Goal: Information Seeking & Learning: Learn about a topic

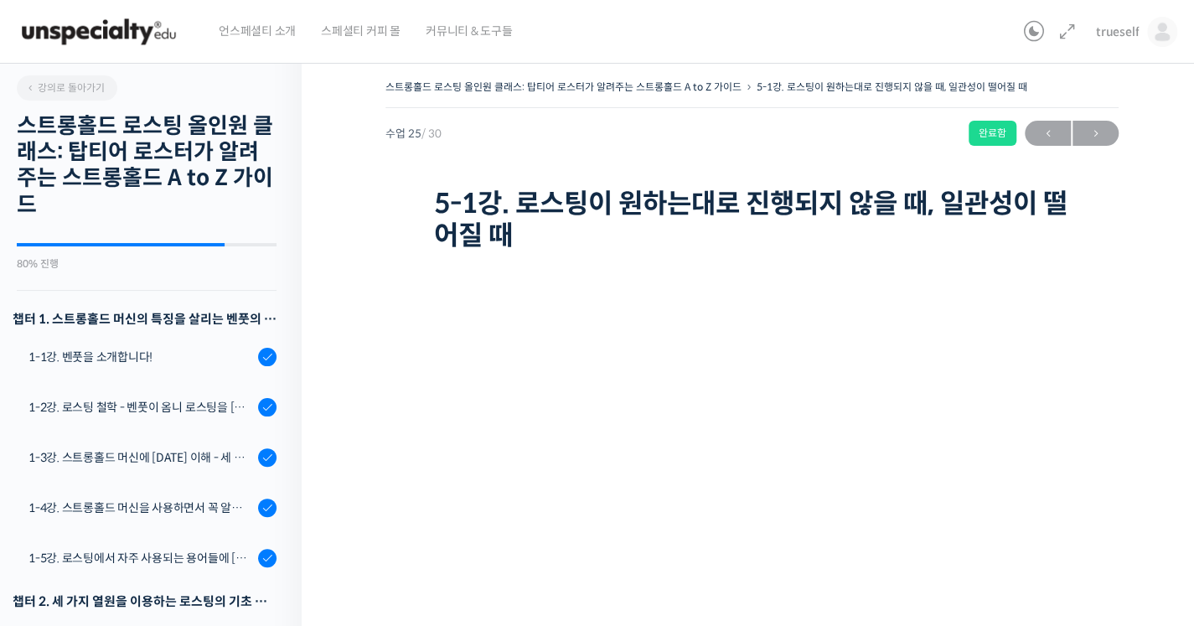
scroll to position [1353, 0]
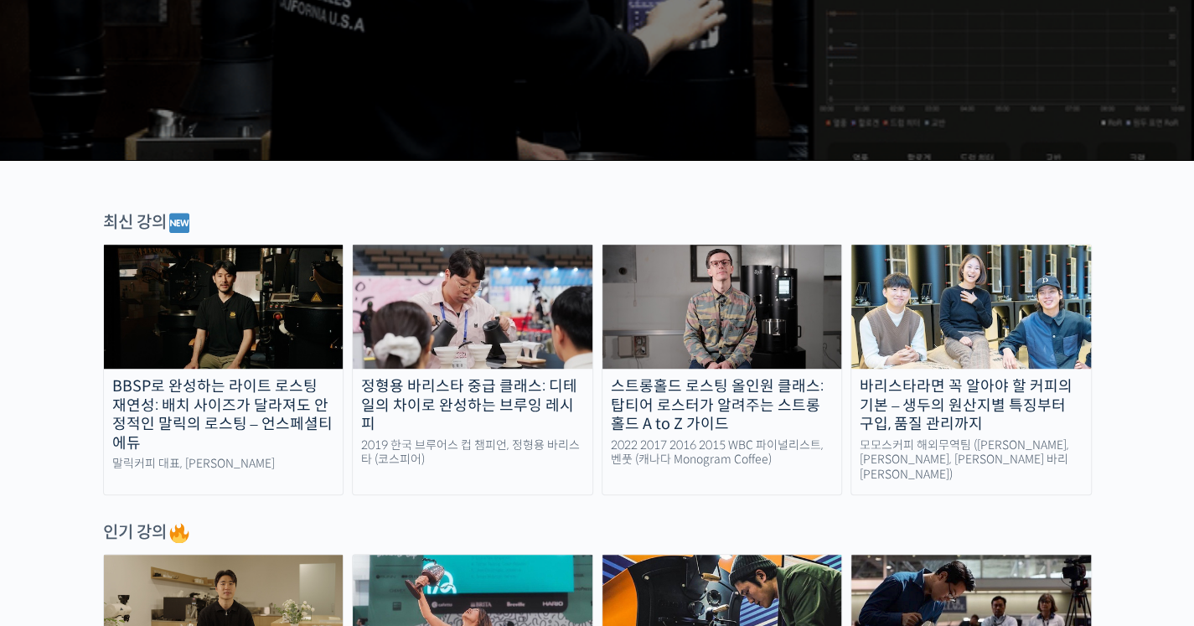
scroll to position [411, 0]
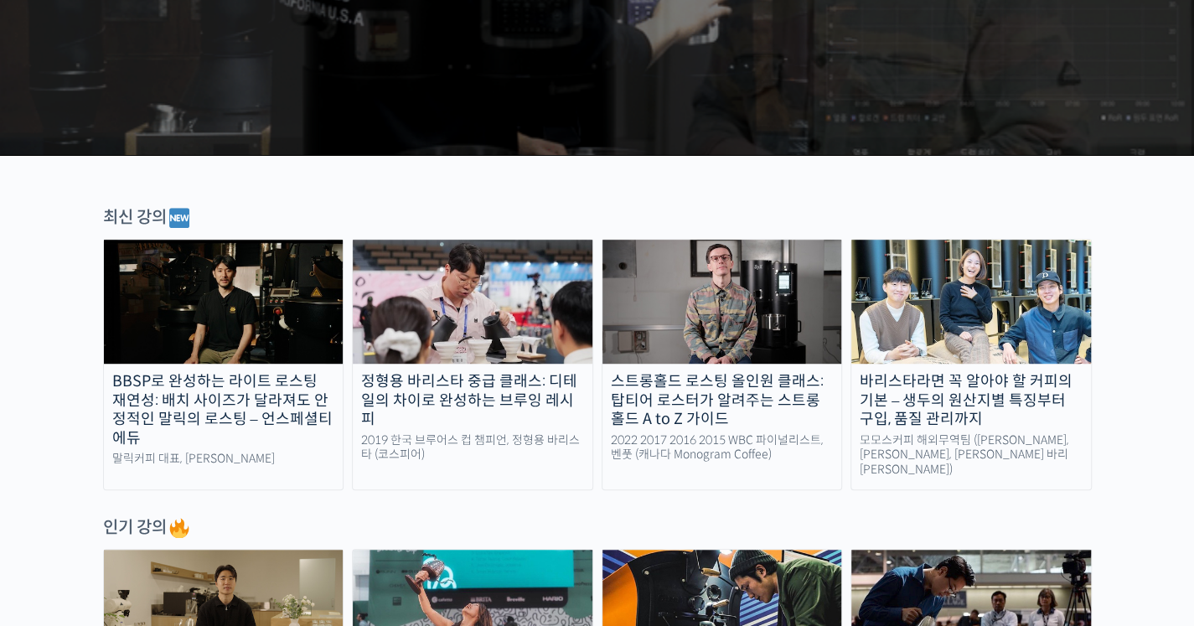
click at [696, 342] on img at bounding box center [723, 302] width 240 height 124
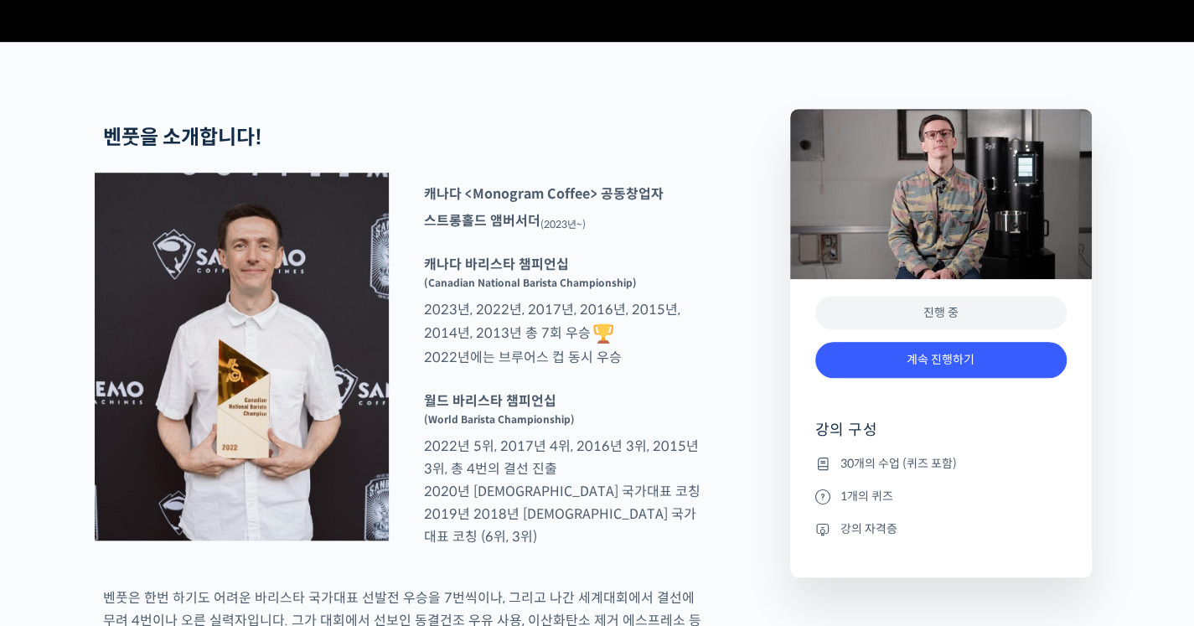
scroll to position [629, 0]
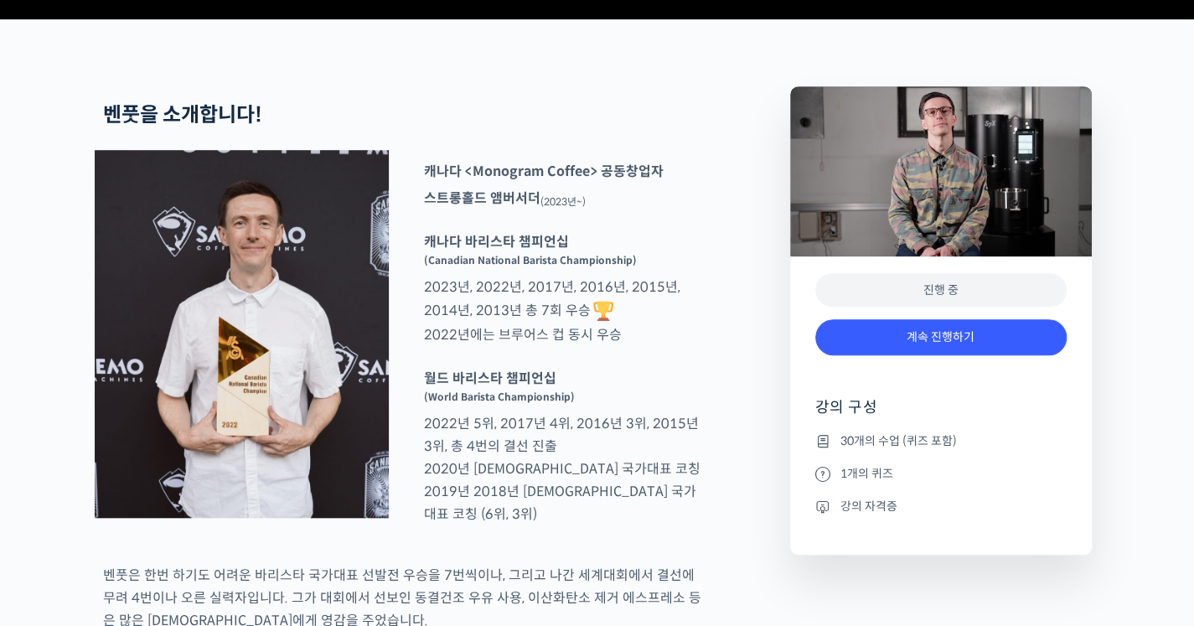
click at [876, 380] on div "계속 진행하기" at bounding box center [940, 346] width 251 height 70
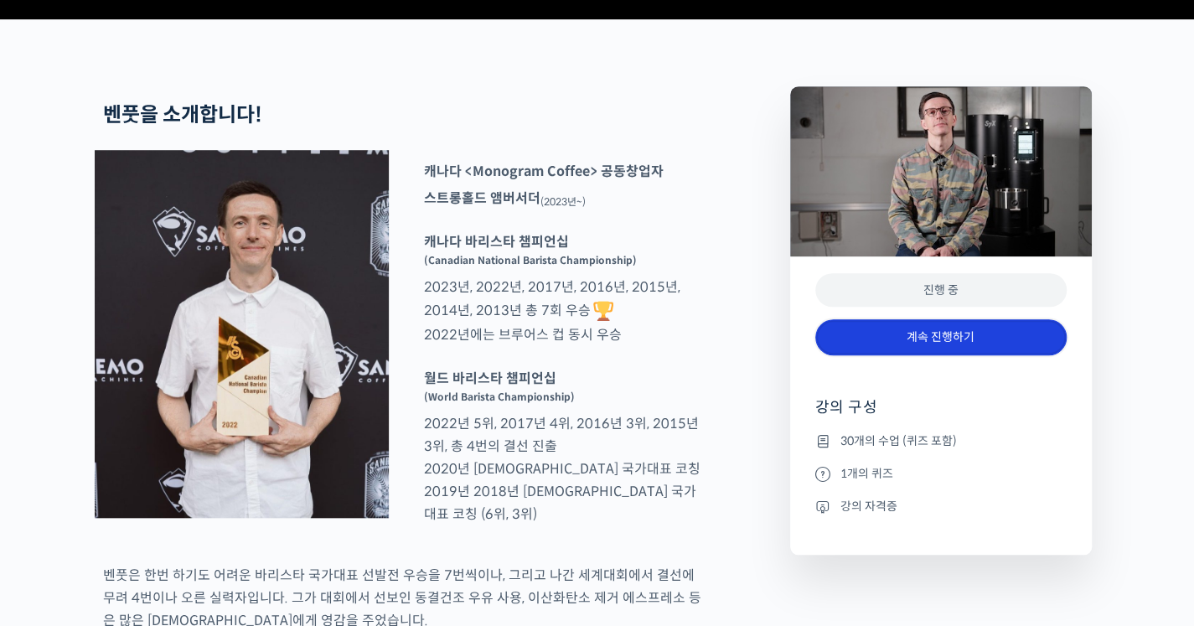
click at [873, 355] on link "계속 진행하기" at bounding box center [940, 337] width 251 height 36
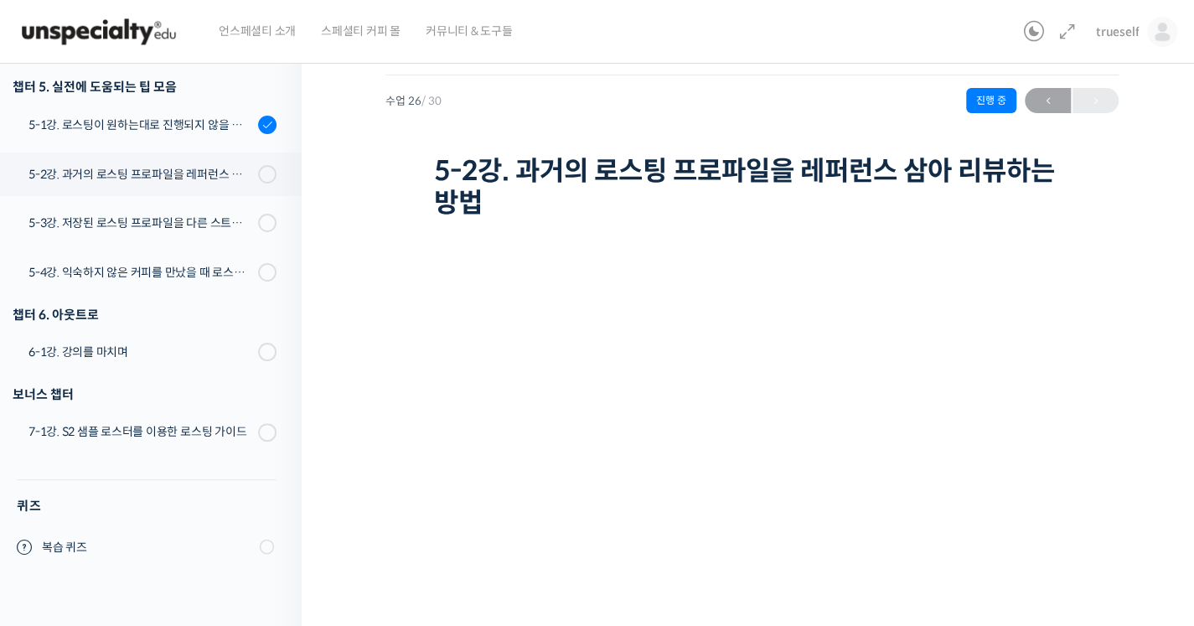
scroll to position [29, 0]
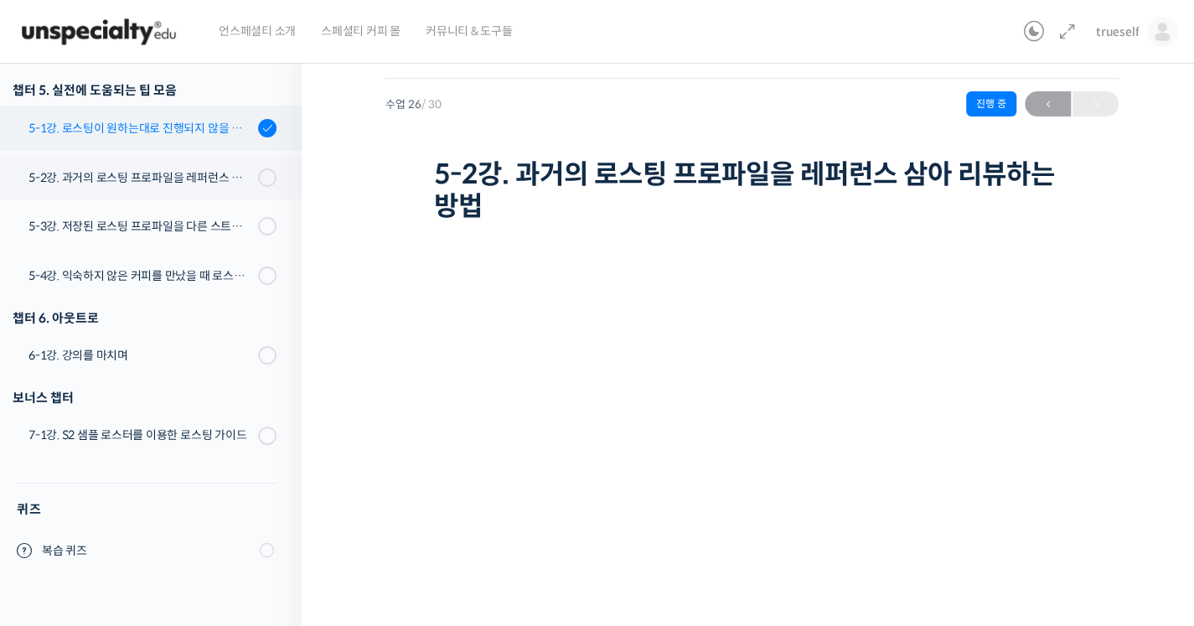
click at [167, 127] on div "5-1강. 로스팅이 원하는대로 진행되지 않을 때, 일관성이 떨어질 때" at bounding box center [140, 128] width 225 height 18
